Goal: Transaction & Acquisition: Book appointment/travel/reservation

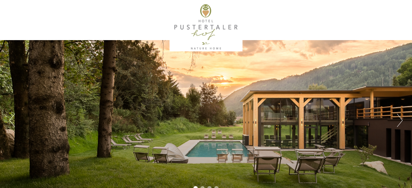
click at [398, 120] on button "Next" at bounding box center [400, 120] width 6 height 13
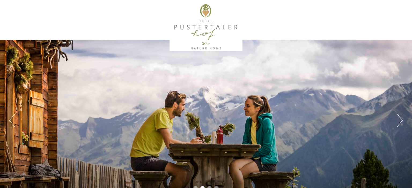
click at [398, 120] on button "Next" at bounding box center [400, 120] width 6 height 13
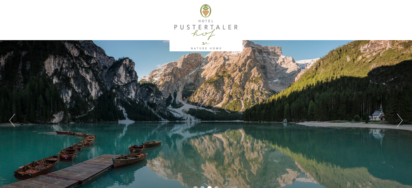
click at [398, 120] on button "Next" at bounding box center [400, 120] width 6 height 13
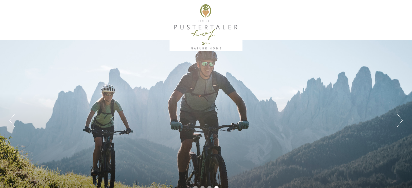
click at [398, 120] on button "Next" at bounding box center [400, 120] width 6 height 13
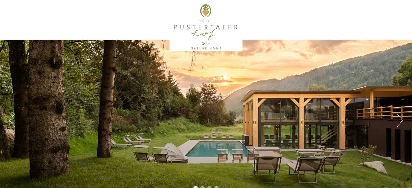
click at [398, 120] on button "Next" at bounding box center [400, 120] width 6 height 13
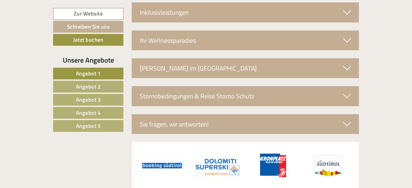
scroll to position [1869, 0]
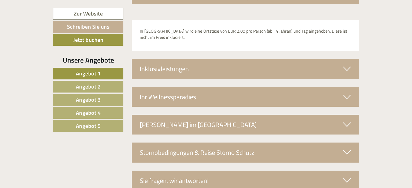
click at [269, 115] on div "[PERSON_NAME] im [GEOGRAPHIC_DATA]" at bounding box center [245, 125] width 227 height 20
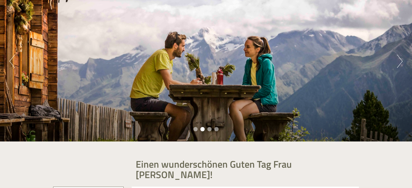
scroll to position [0, 0]
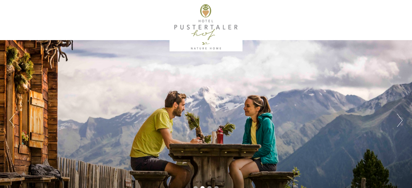
click at [190, 17] on div at bounding box center [206, 27] width 300 height 49
click at [195, 25] on div at bounding box center [206, 27] width 300 height 49
click at [206, 40] on div at bounding box center [206, 27] width 300 height 49
